Goal: Task Accomplishment & Management: Manage account settings

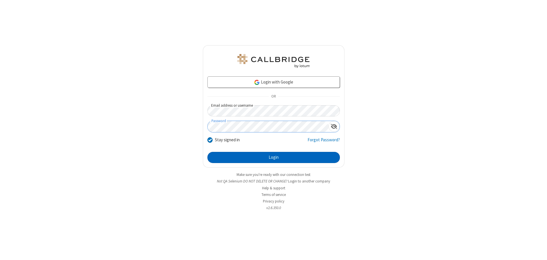
click at [274, 157] on button "Login" at bounding box center [274, 157] width 133 height 11
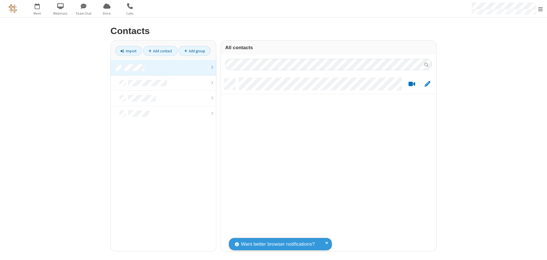
scroll to position [173, 211]
click at [163, 68] on link at bounding box center [163, 67] width 105 height 15
click at [160, 51] on link "Add contact" at bounding box center [160, 51] width 35 height 10
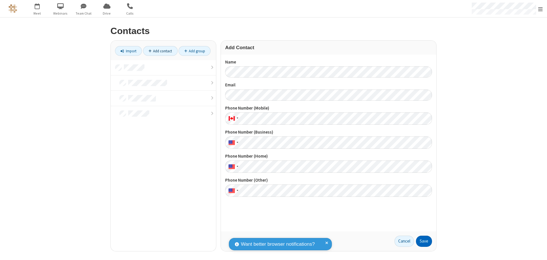
click at [424, 241] on button "Save" at bounding box center [424, 241] width 16 height 11
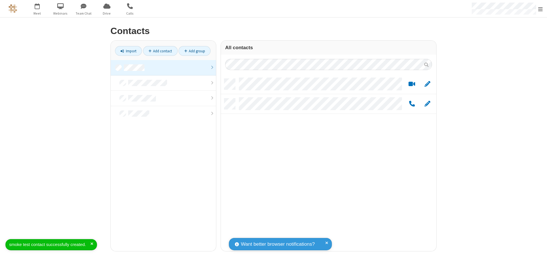
scroll to position [173, 211]
